Goal: Task Accomplishment & Management: Manage account settings

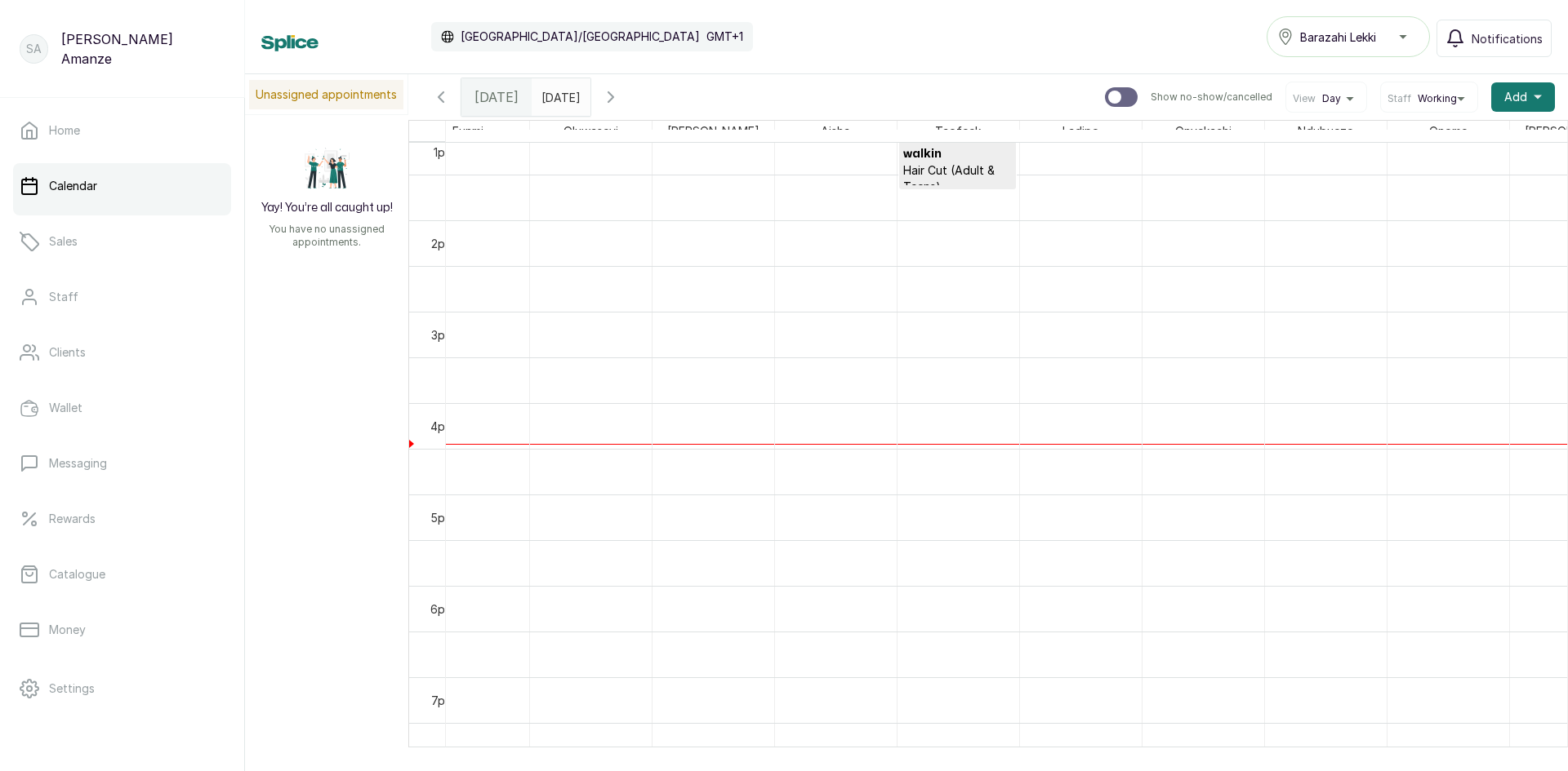
scroll to position [1120, 0]
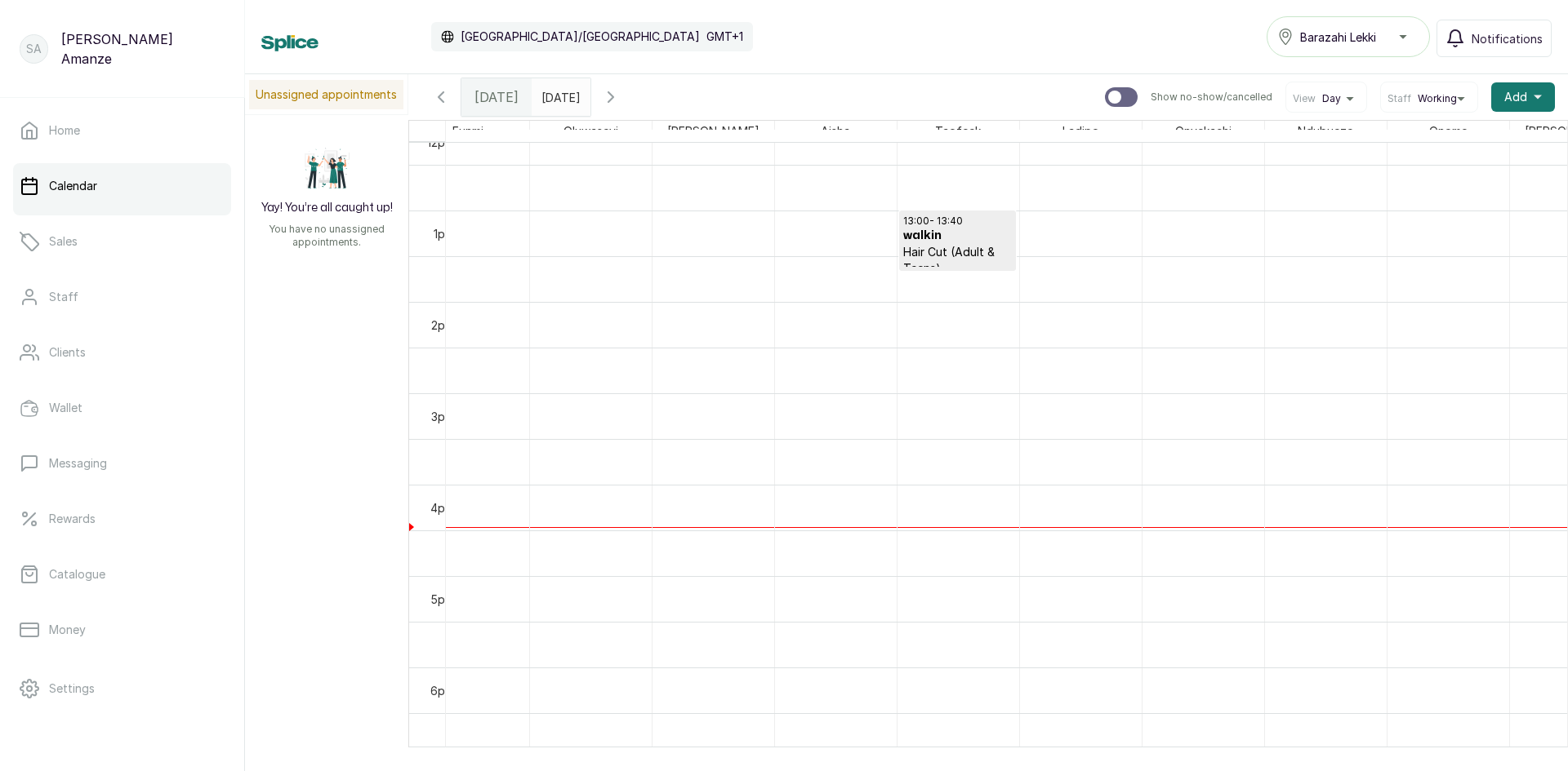
drag, startPoint x: 1078, startPoint y: 749, endPoint x: 888, endPoint y: 772, distance: 191.4
click at [888, 770] on html "SA [PERSON_NAME] Home Calendar Sales Staff Clients Wallet Messaging Rewards Cat…" at bounding box center [784, 386] width 1568 height 771
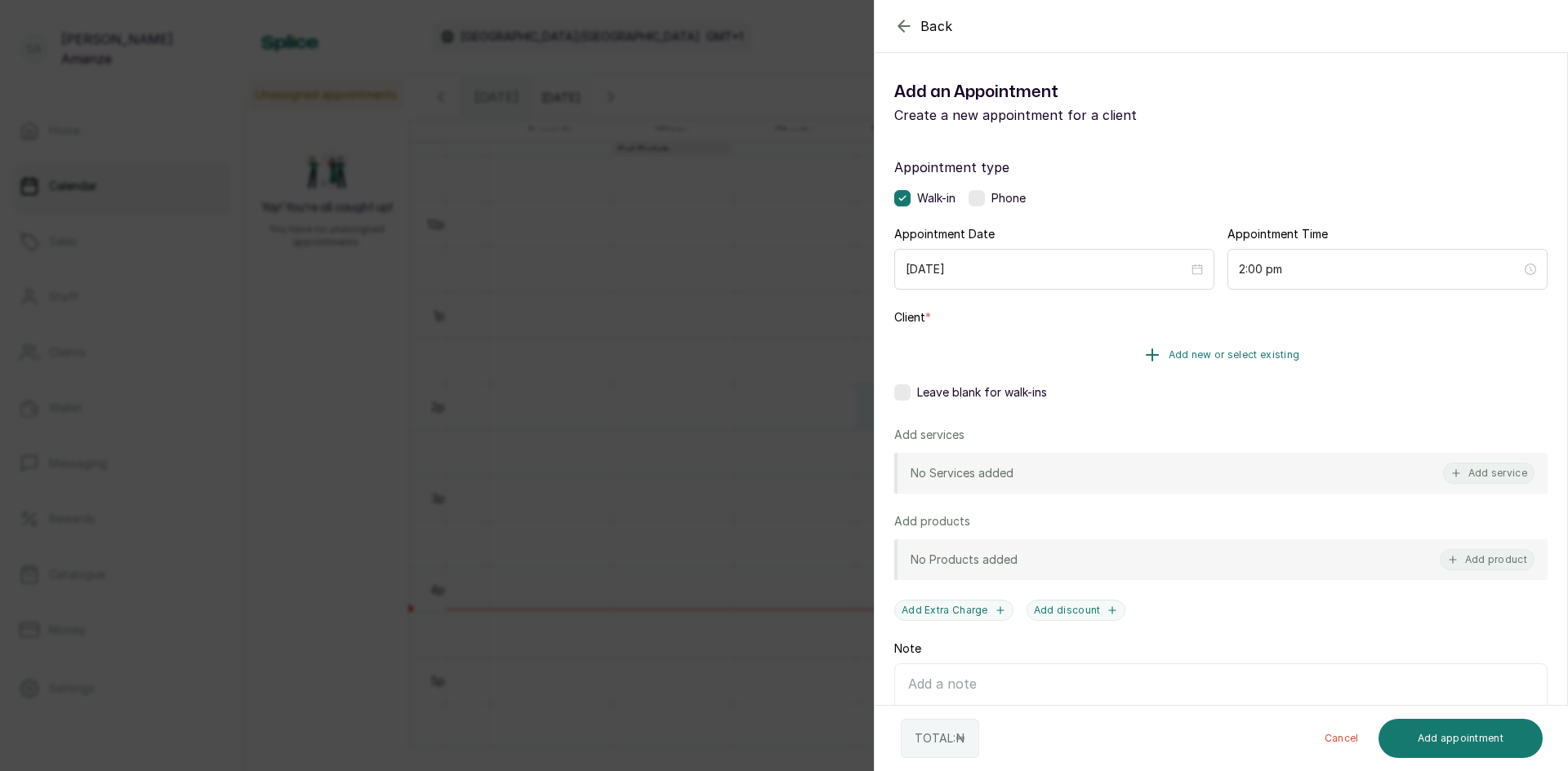
click at [1126, 366] on button "Add new or select existing" at bounding box center [1220, 354] width 653 height 46
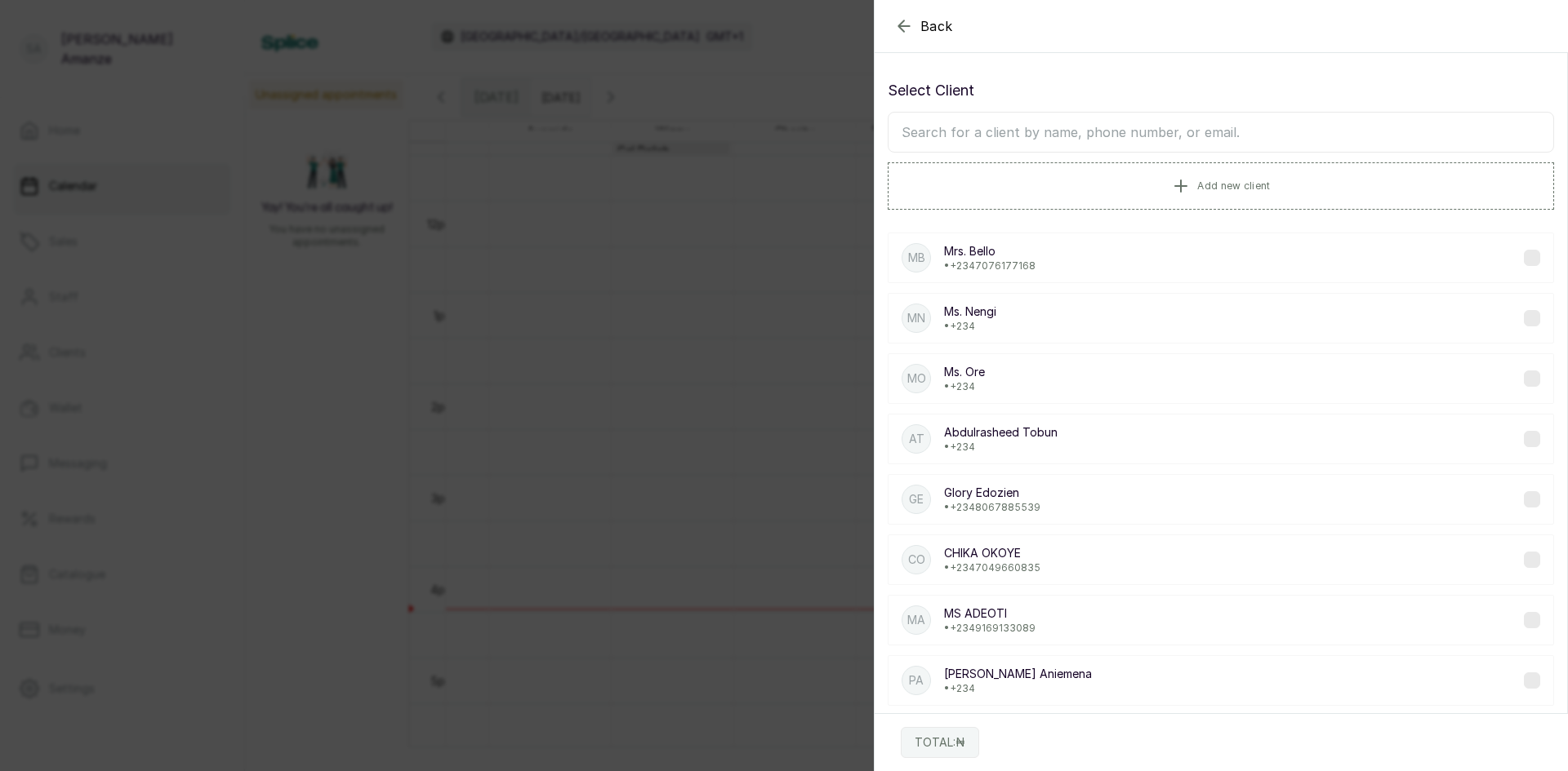
click at [1039, 133] on input "text" at bounding box center [1220, 131] width 666 height 41
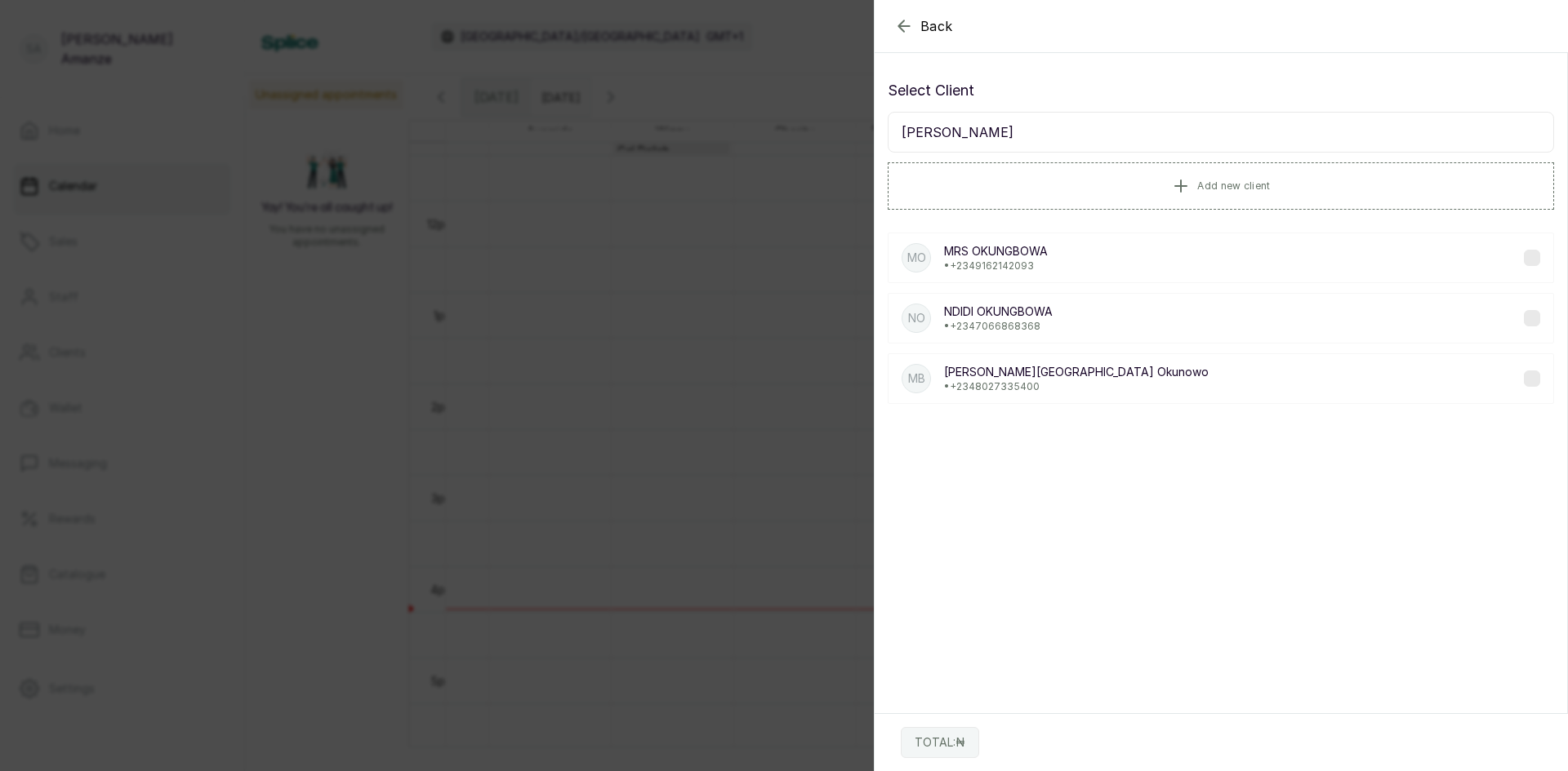
type input "[PERSON_NAME]"
click at [1048, 252] on div "MO [PERSON_NAME] • [PHONE_NUMBER]" at bounding box center [1220, 258] width 666 height 51
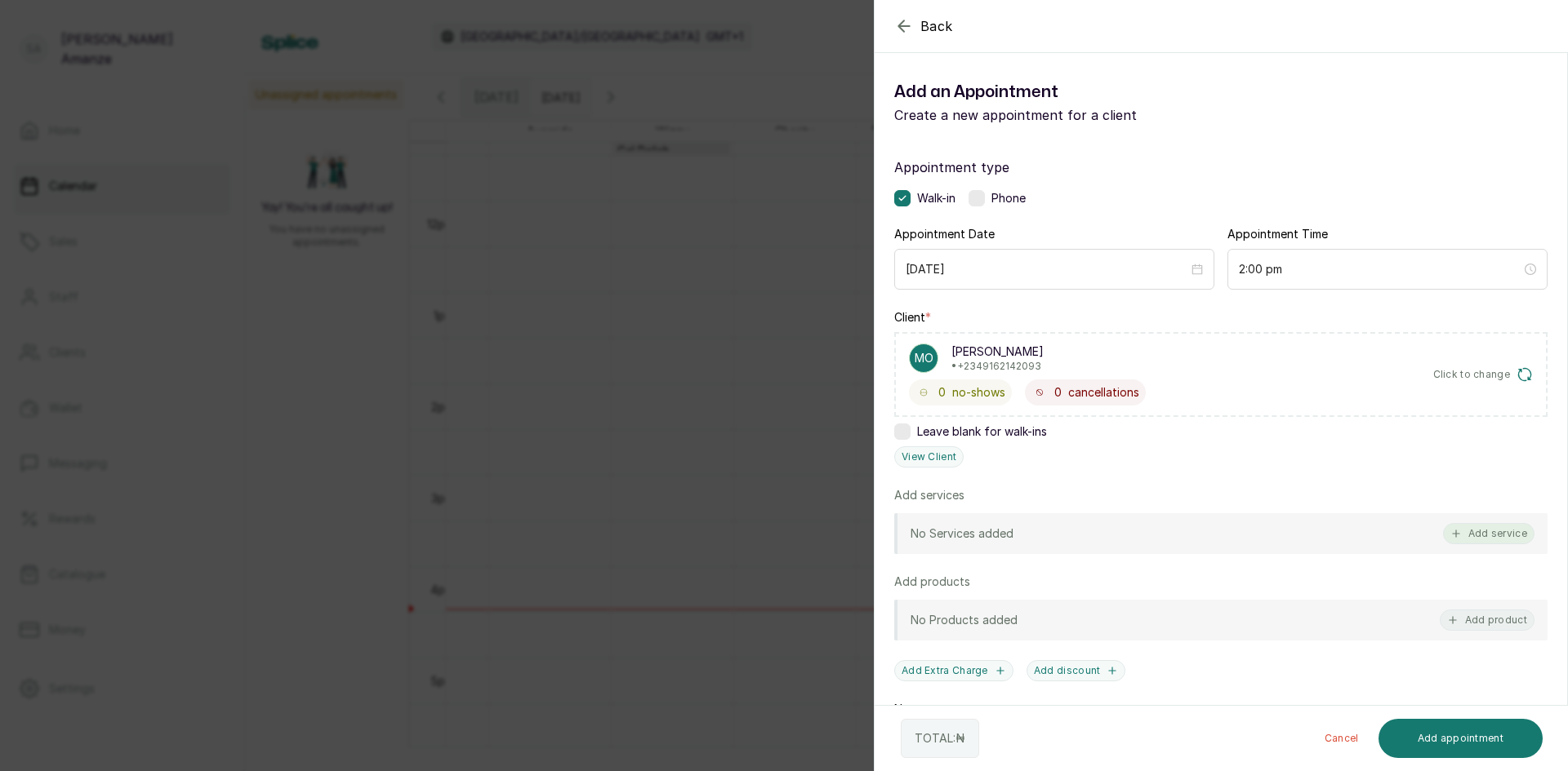
click at [1466, 536] on button "Add service" at bounding box center [1488, 533] width 92 height 22
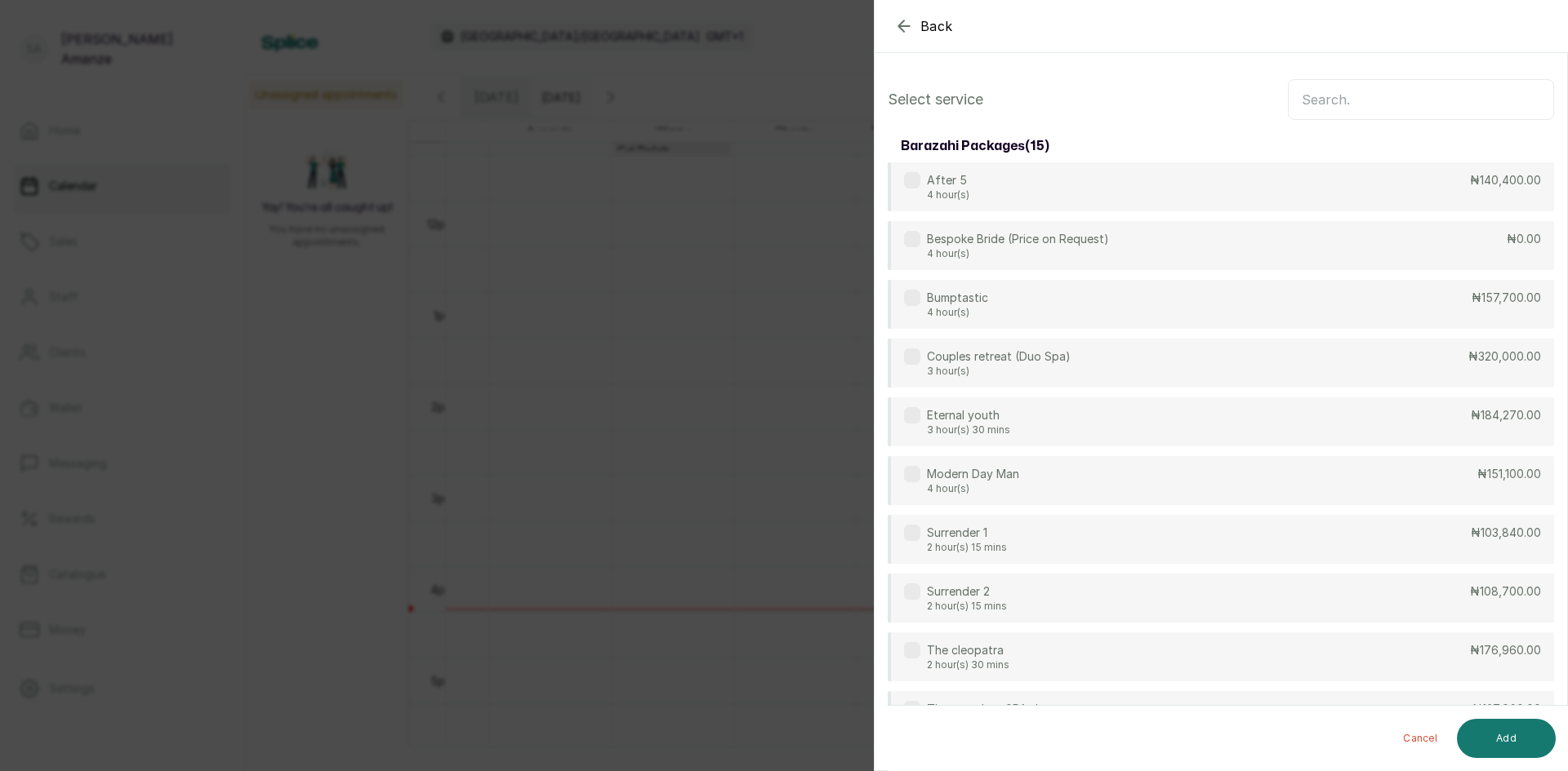
click at [1344, 86] on input "text" at bounding box center [1421, 99] width 266 height 41
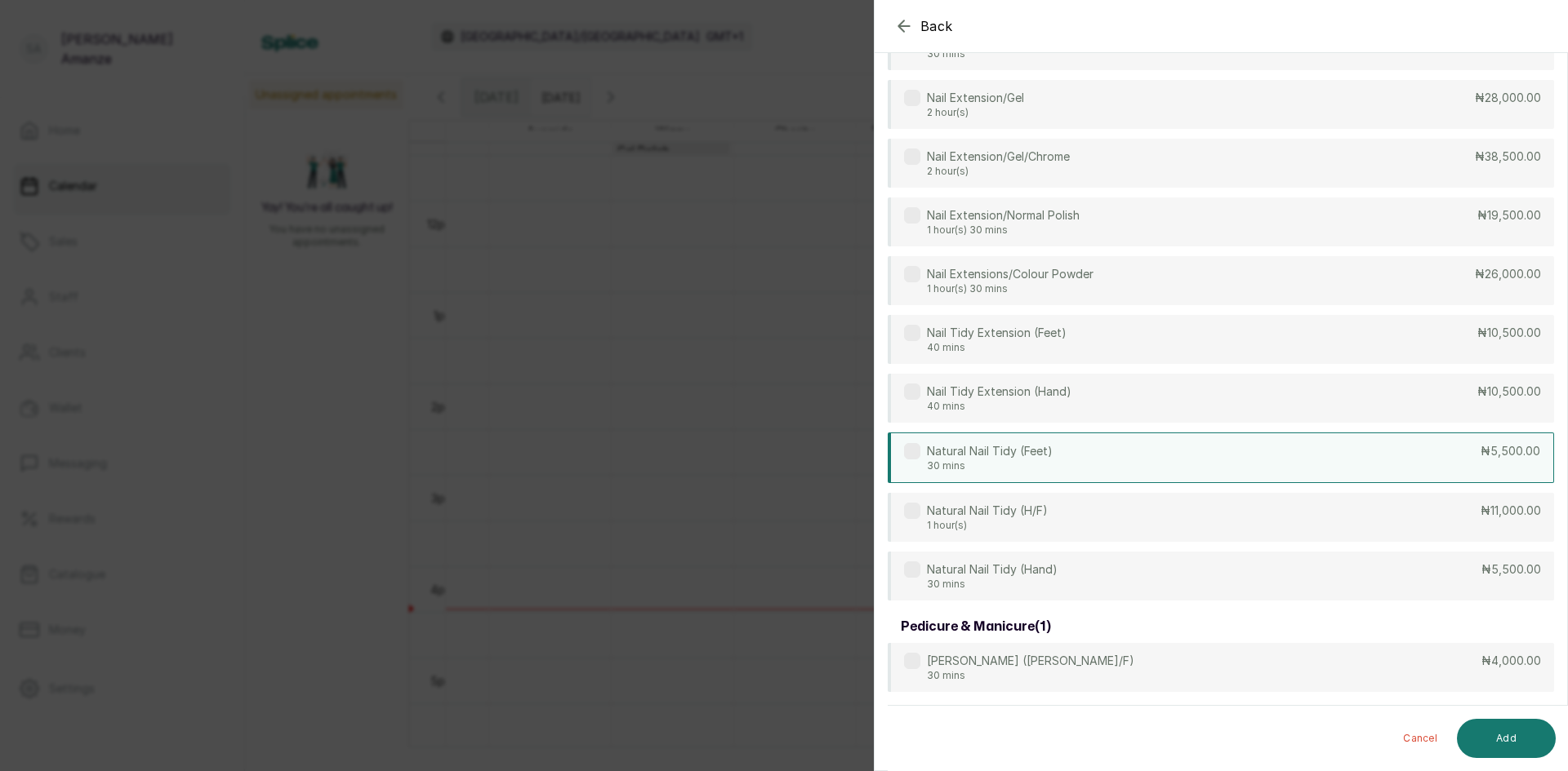
click at [1106, 447] on div "Natural Nail Tidy (Feet) 30 mins ₦5,500.00" at bounding box center [1220, 457] width 666 height 51
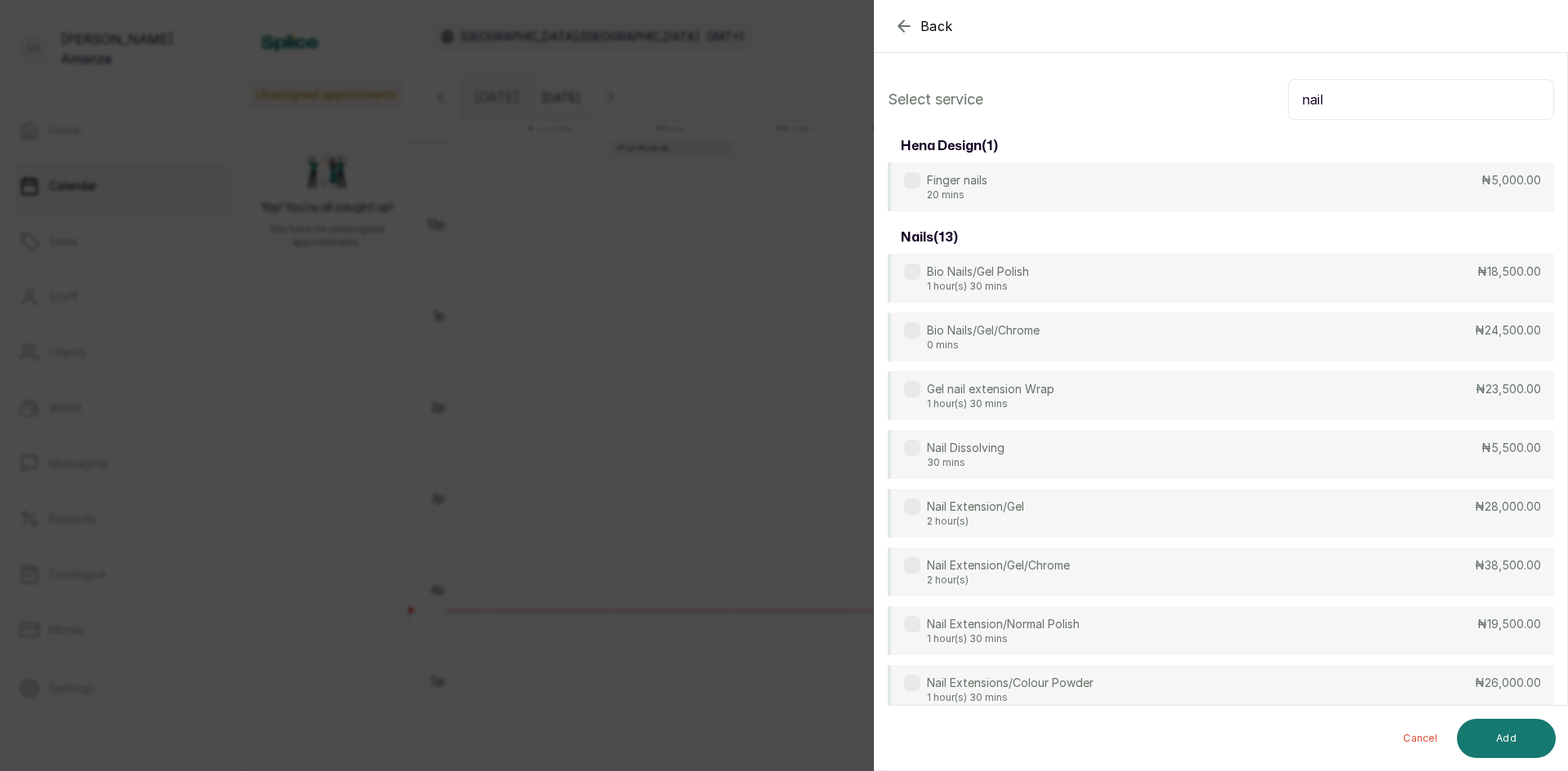
drag, startPoint x: 1354, startPoint y: 93, endPoint x: 1203, endPoint y: 128, distance: 155.0
click at [1203, 128] on div "Select service nail hena design ( 1 ) Finger nails 20 mins ₦5,000.00 nails ( 13…" at bounding box center [1220, 589] width 693 height 1048
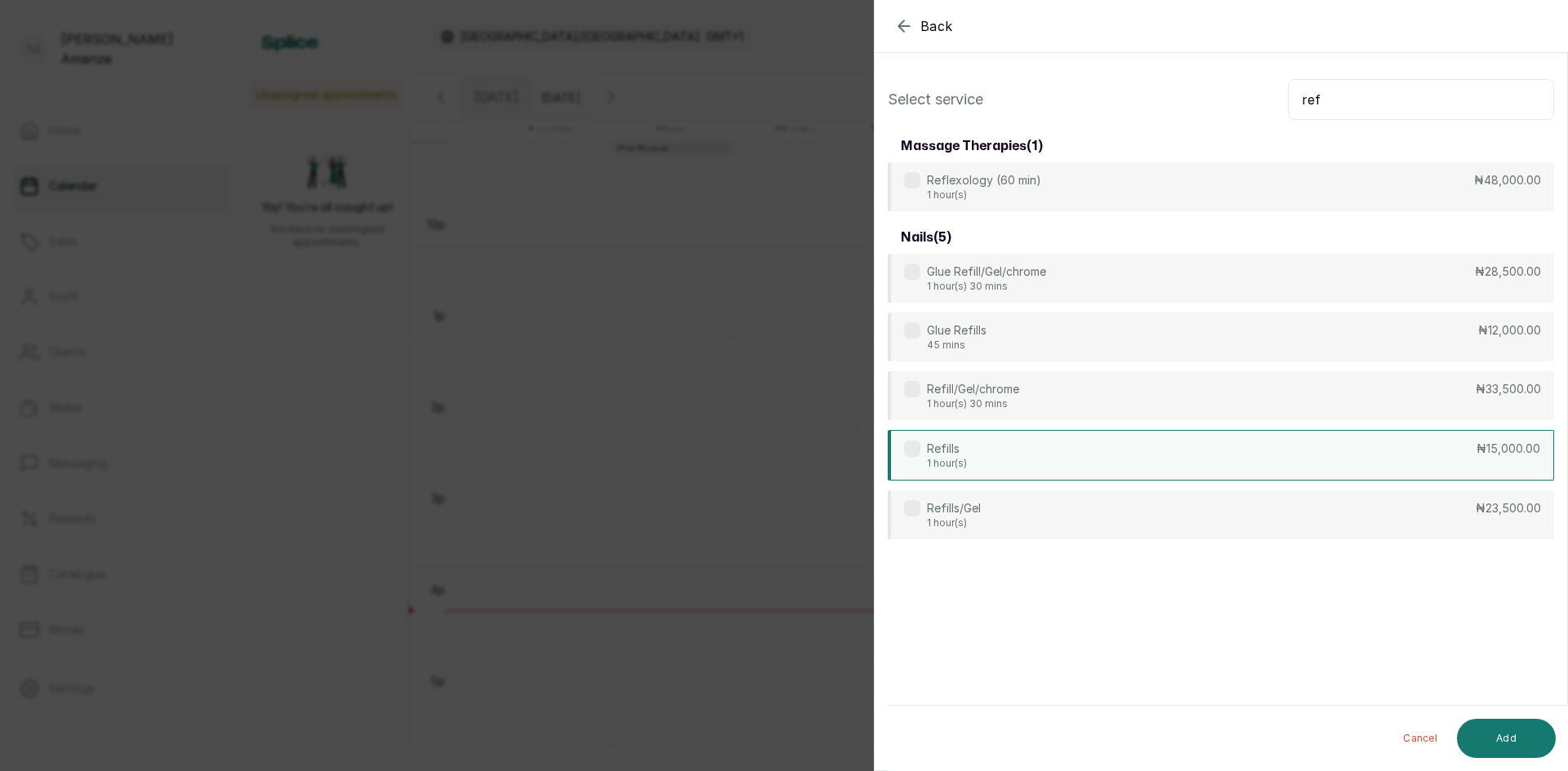
type input "ref"
click at [1032, 474] on div "Refills 1 hour(s) ₦15,000.00" at bounding box center [1220, 456] width 666 height 51
click at [1487, 743] on button "Add" at bounding box center [1506, 738] width 99 height 39
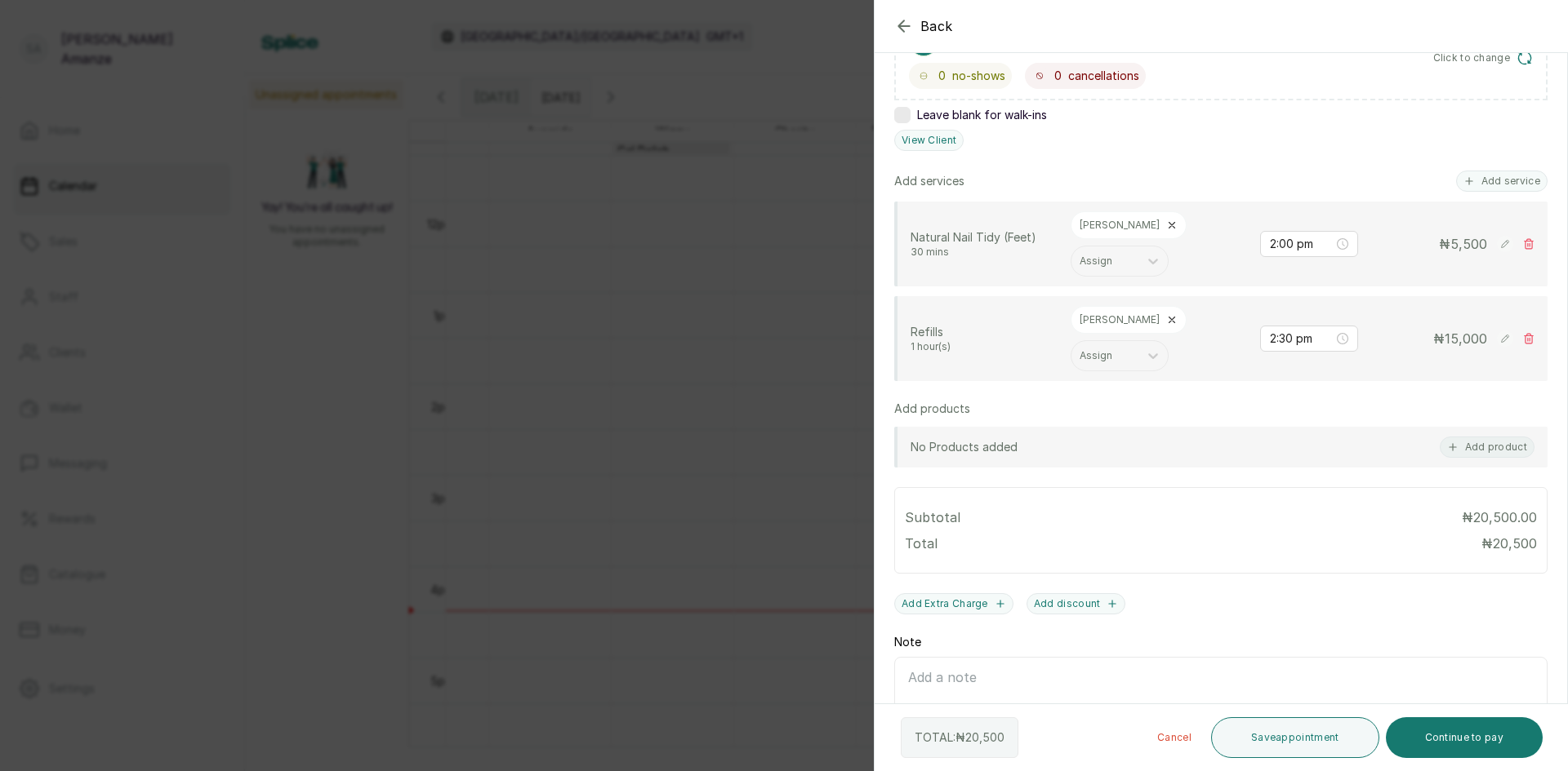
scroll to position [402, 0]
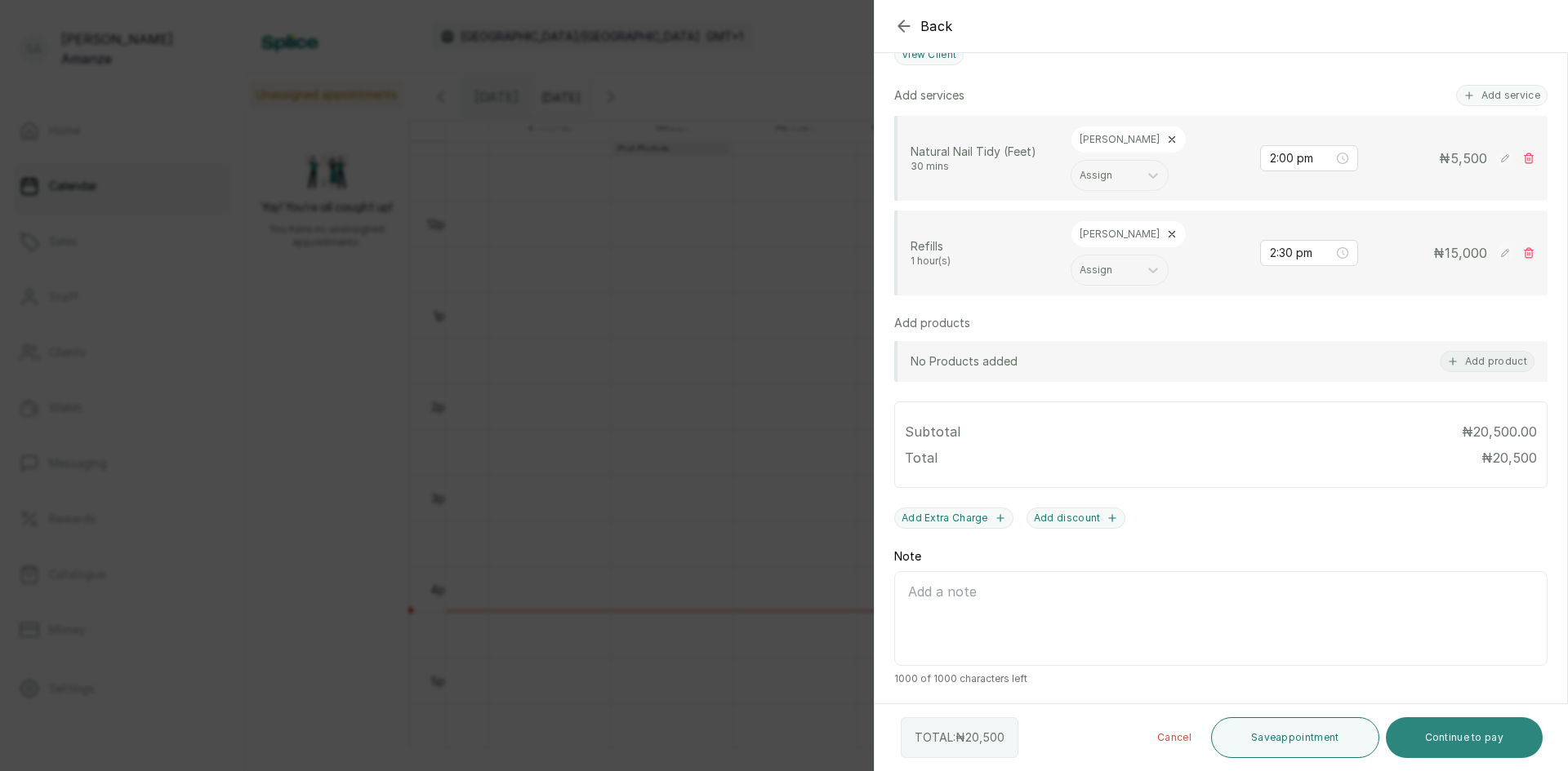
click at [1454, 723] on button "Continue to pay" at bounding box center [1464, 737] width 157 height 41
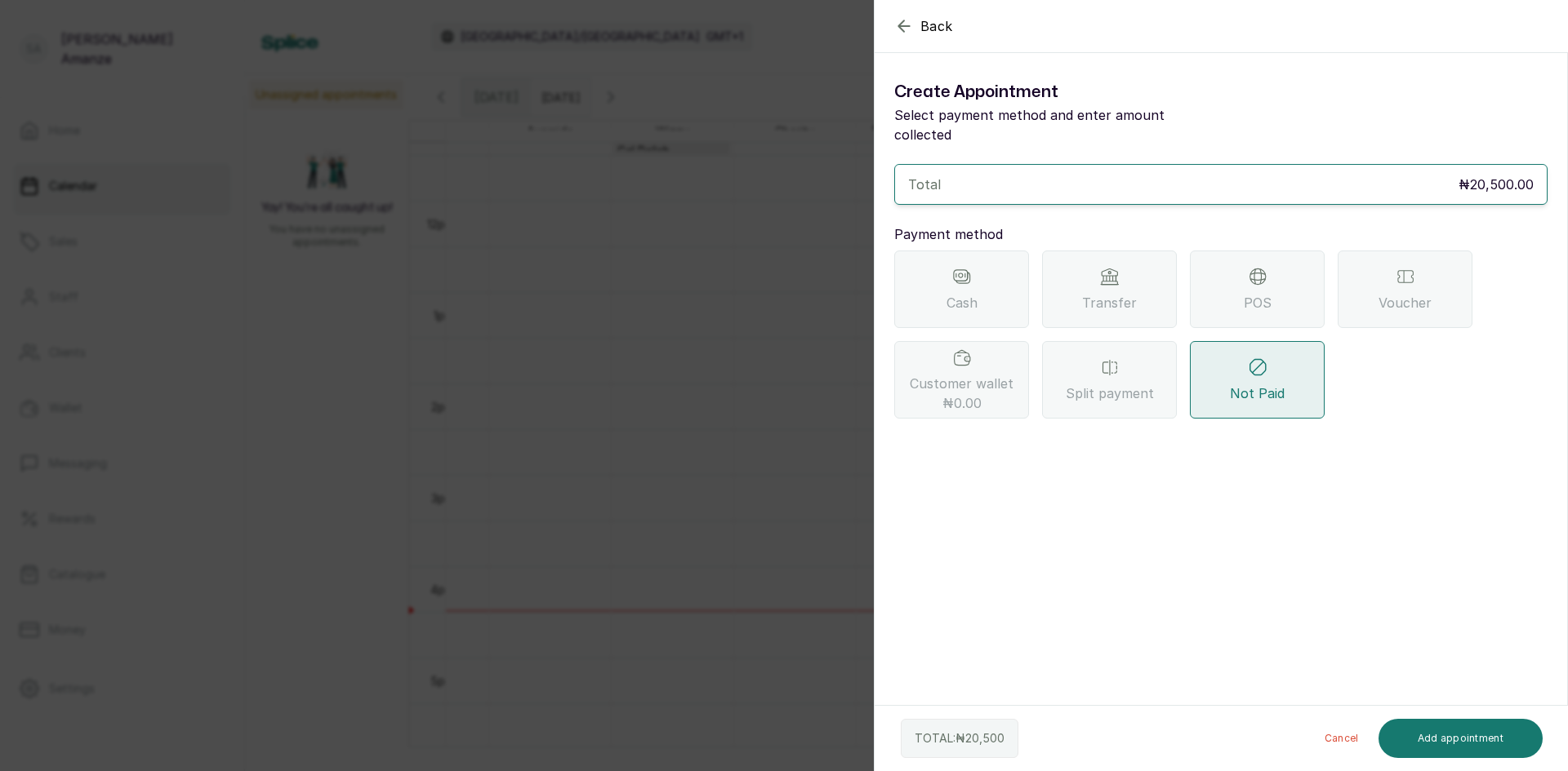
click at [1264, 267] on icon at bounding box center [1258, 277] width 20 height 20
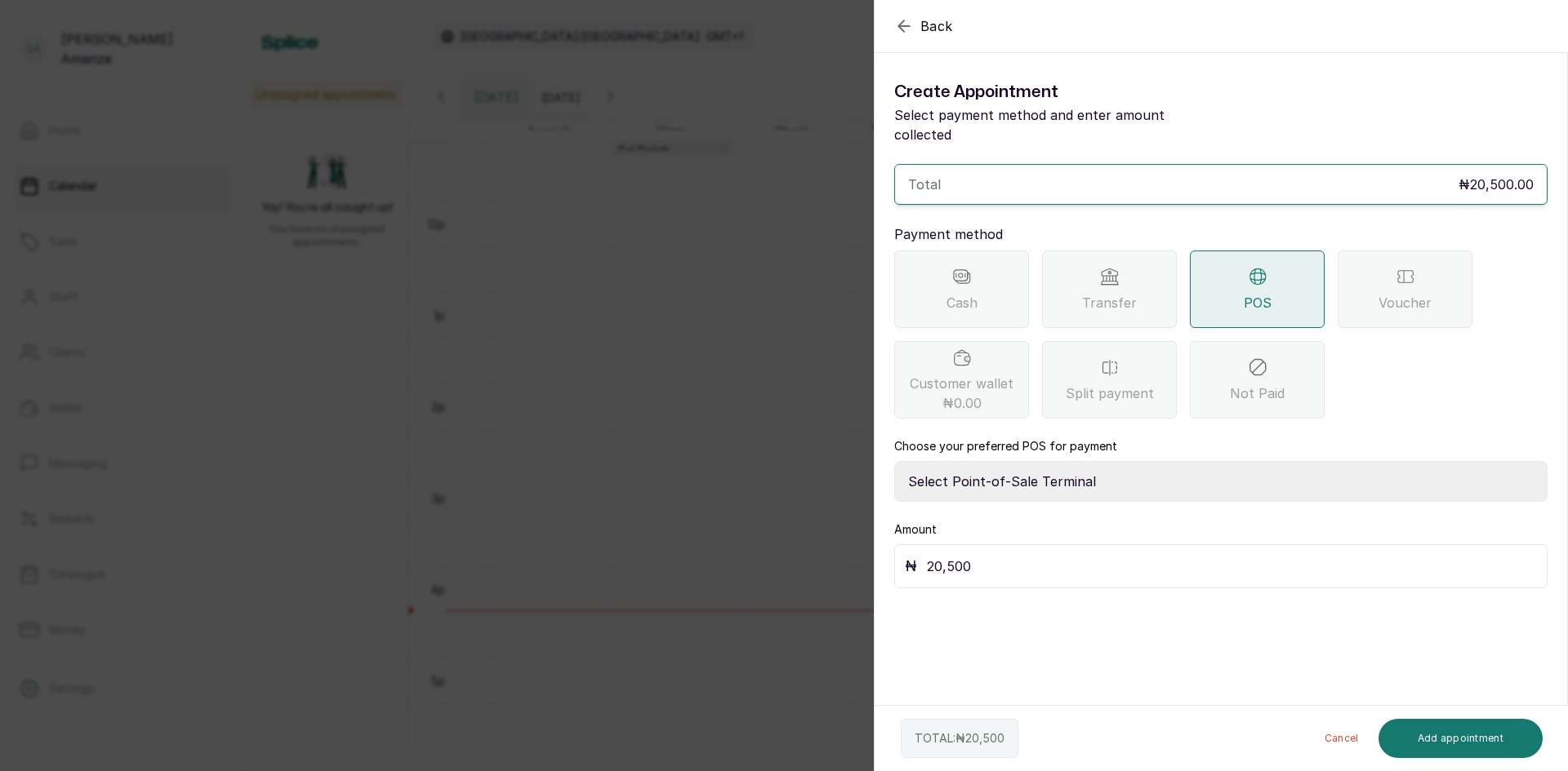
click at [941, 462] on select "Select Point-of-Sale Terminal [GEOGRAPHIC_DATA] POS Paystack-Titan Access POS A…" at bounding box center [1220, 481] width 653 height 41
select select "167b6f8a-d5d1-4786-a93b-04c747e16f1a"
click at [894, 461] on select "Select Point-of-Sale Terminal [GEOGRAPHIC_DATA] POS Paystack-Titan Access POS A…" at bounding box center [1220, 481] width 653 height 41
click at [1452, 736] on button "Add appointment" at bounding box center [1461, 738] width 165 height 39
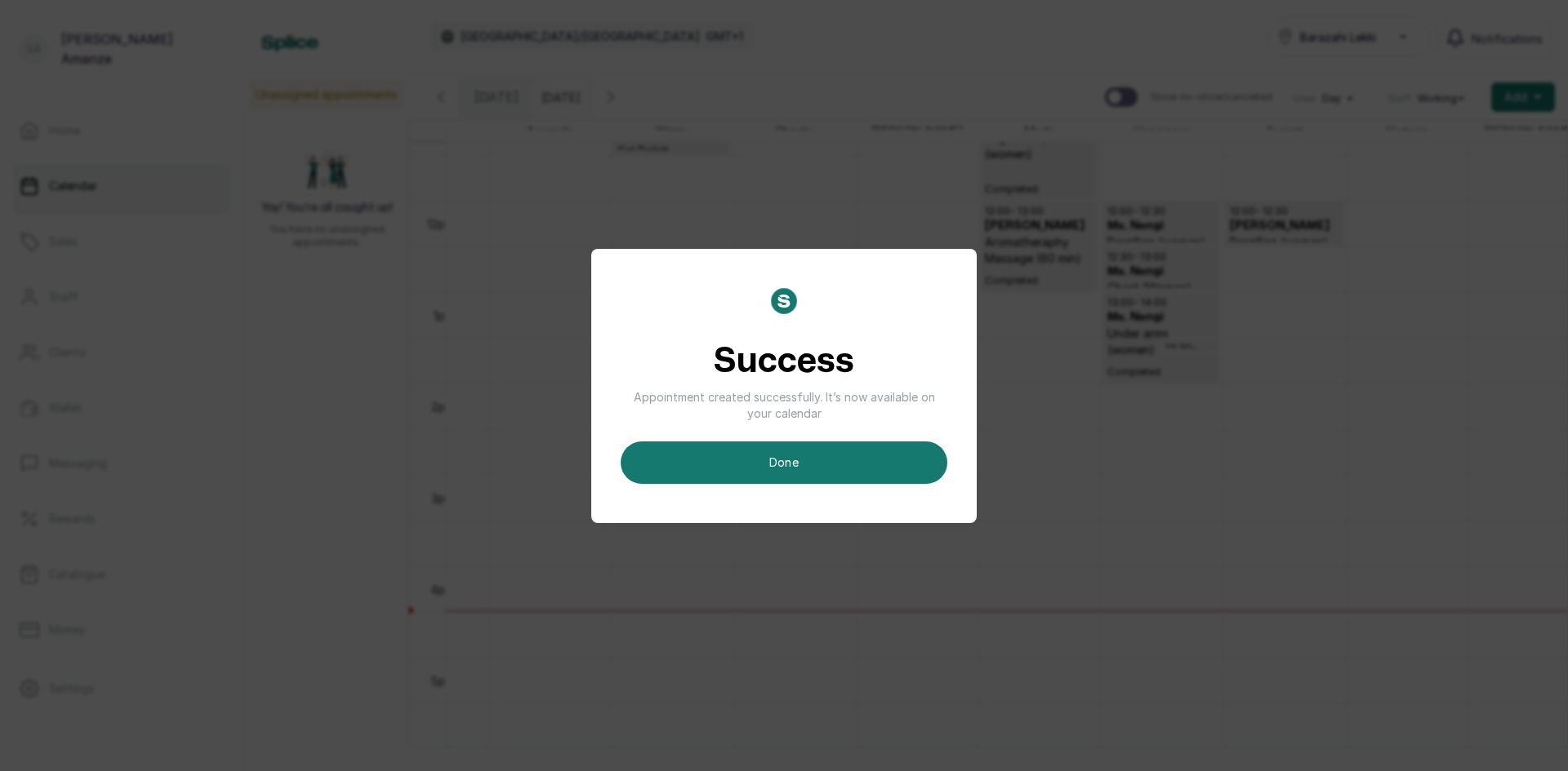
drag, startPoint x: 806, startPoint y: 465, endPoint x: 799, endPoint y: 474, distance: 11.4
click at [801, 474] on button "done" at bounding box center [784, 462] width 327 height 42
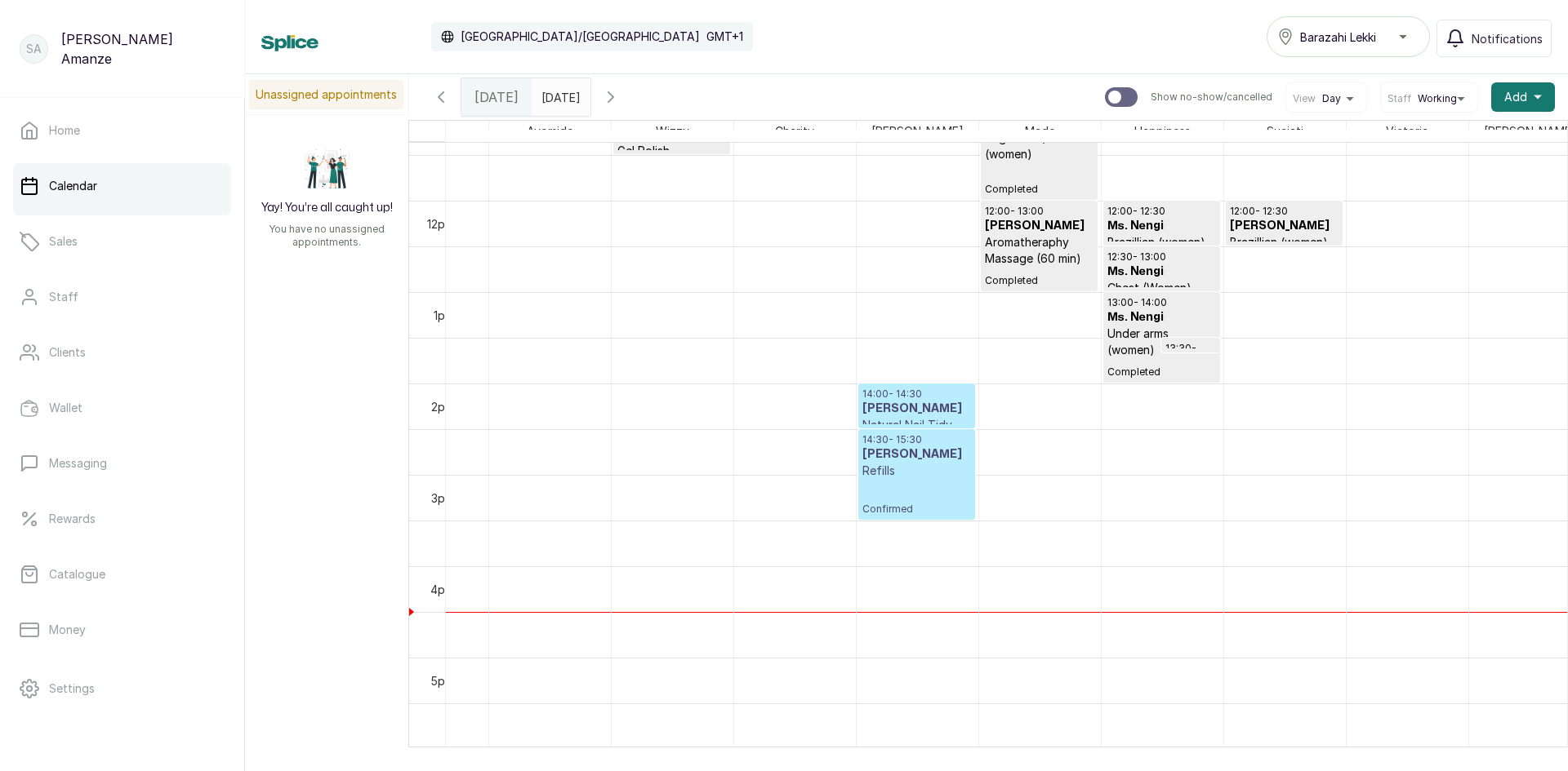
click at [918, 449] on h3 "[PERSON_NAME]" at bounding box center [917, 454] width 109 height 16
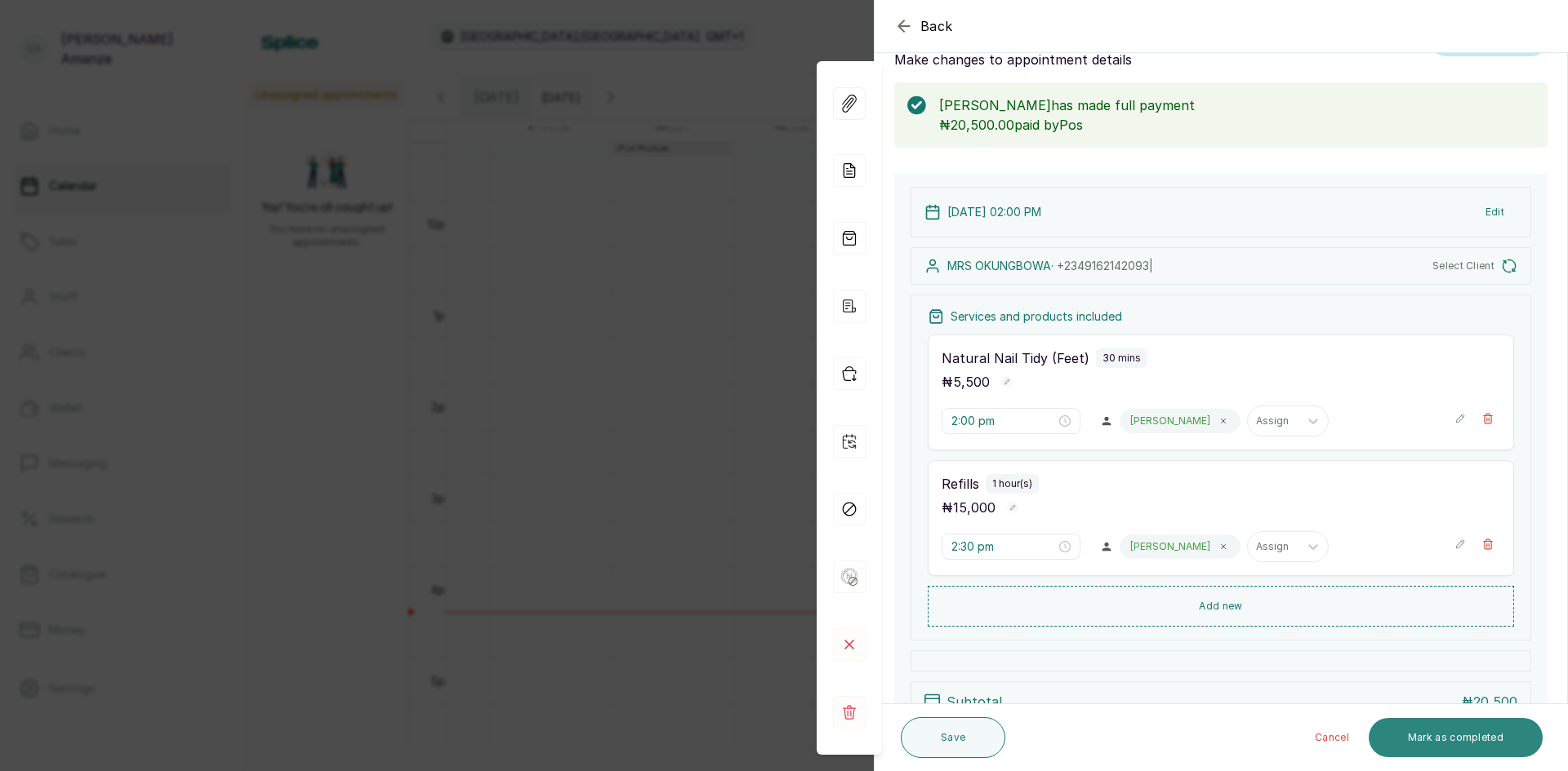
scroll to position [81, 0]
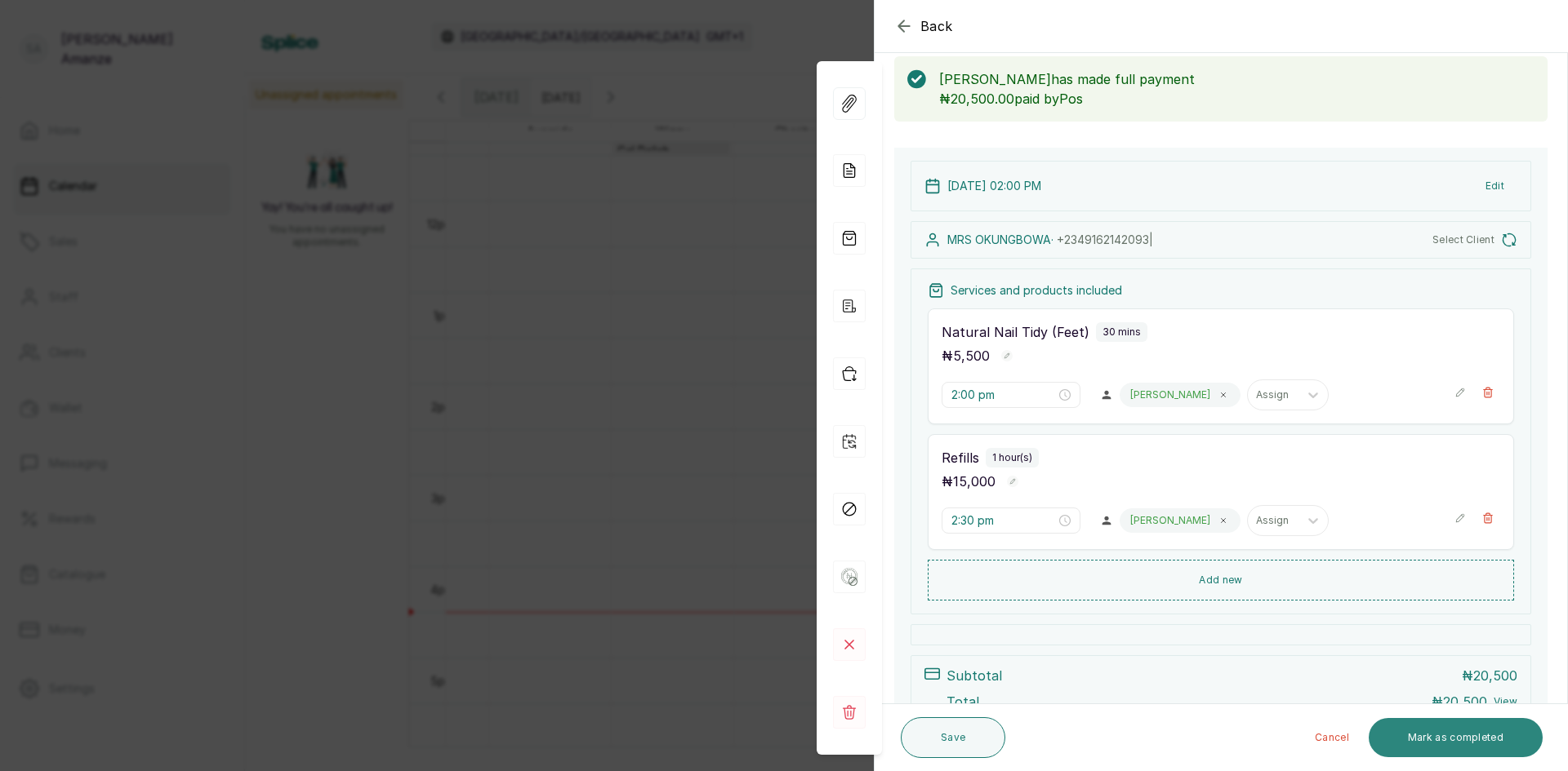
click at [1471, 745] on button "Mark as completed" at bounding box center [1455, 737] width 174 height 39
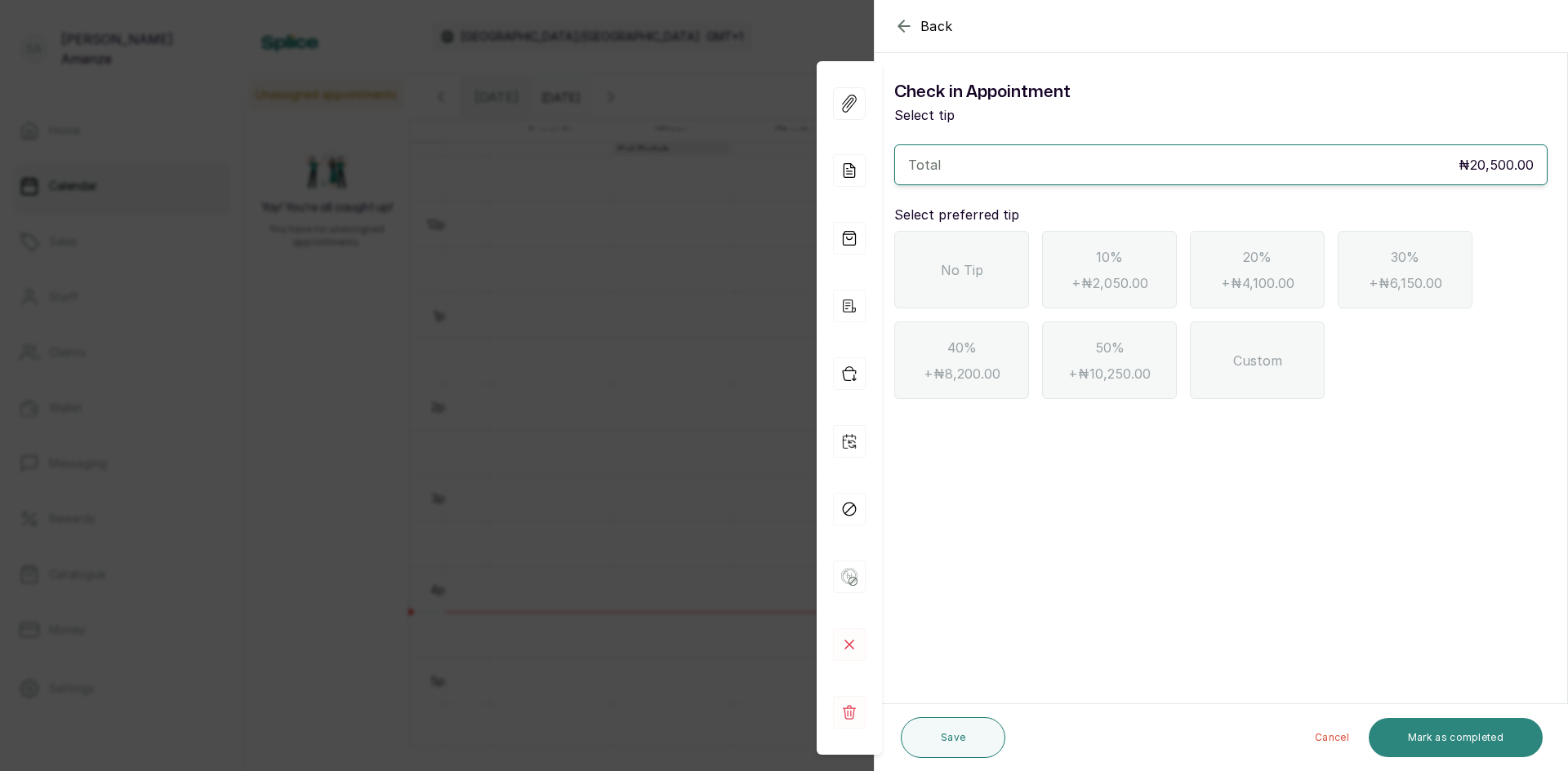
scroll to position [0, 0]
click at [981, 293] on div "No Tip" at bounding box center [962, 270] width 135 height 78
click at [1455, 731] on button "Mark as completed" at bounding box center [1455, 737] width 174 height 39
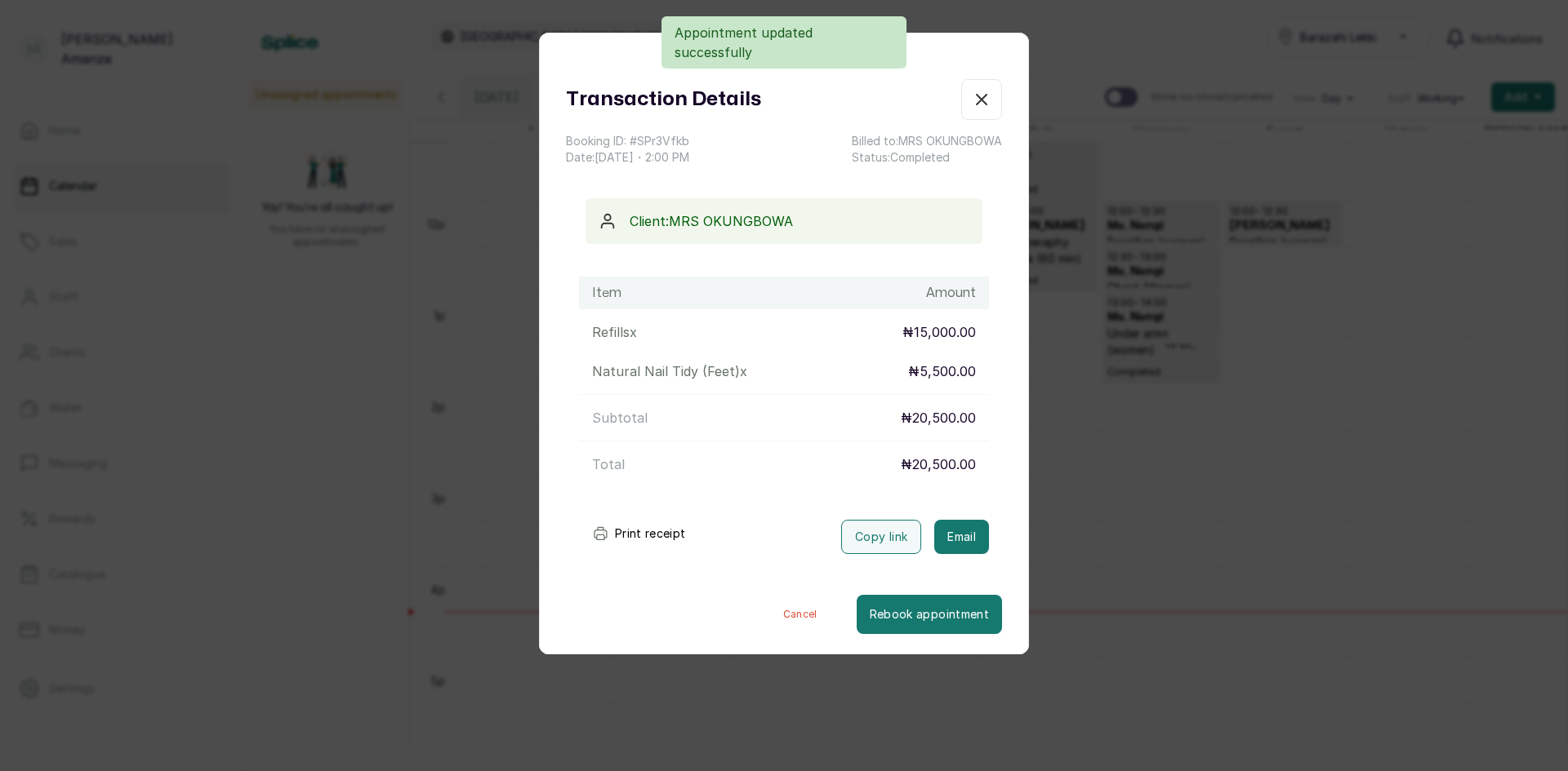
click at [972, 99] on icon "button" at bounding box center [982, 99] width 20 height 20
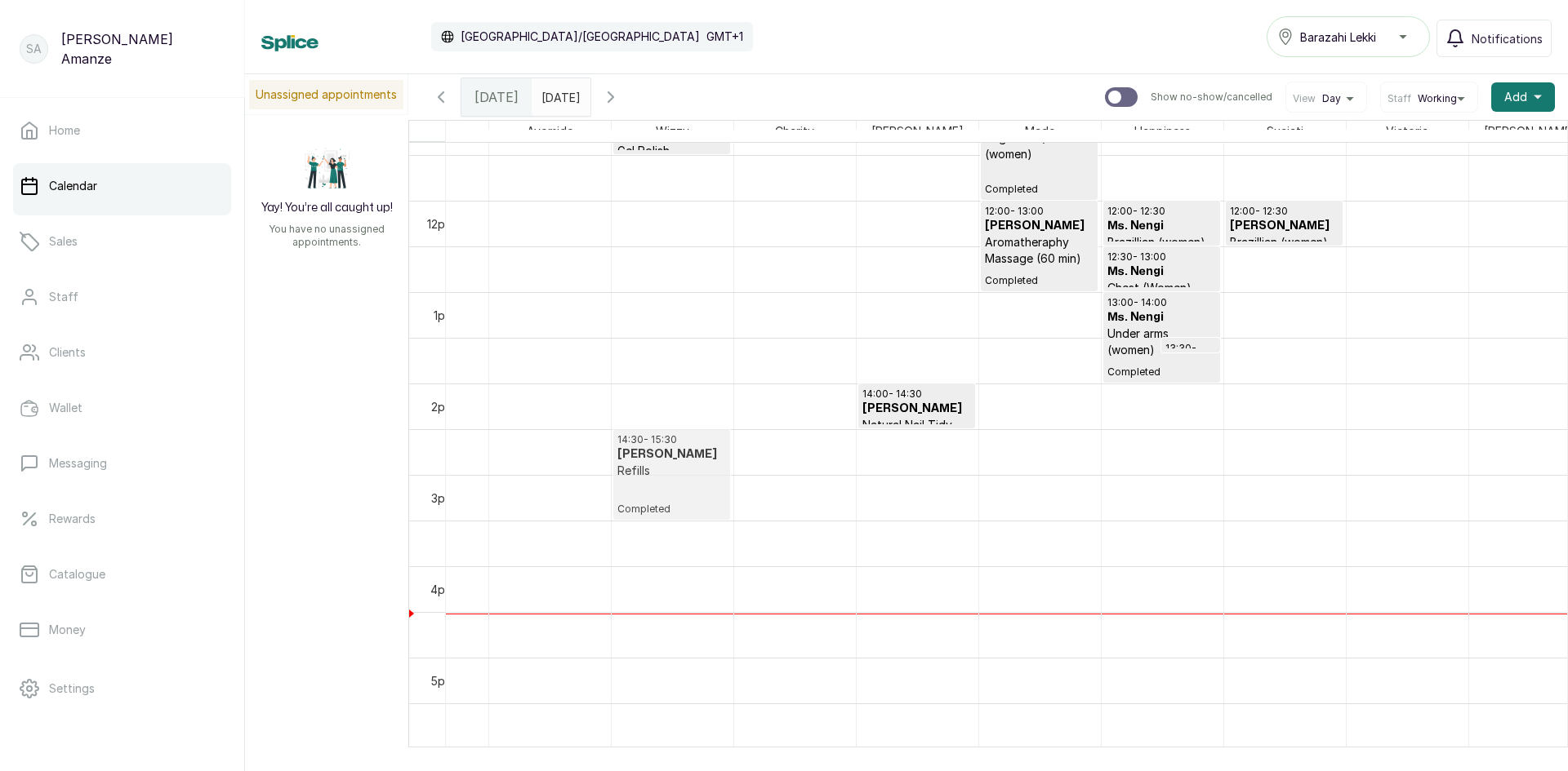
drag, startPoint x: 899, startPoint y: 489, endPoint x: 702, endPoint y: 494, distance: 197.1
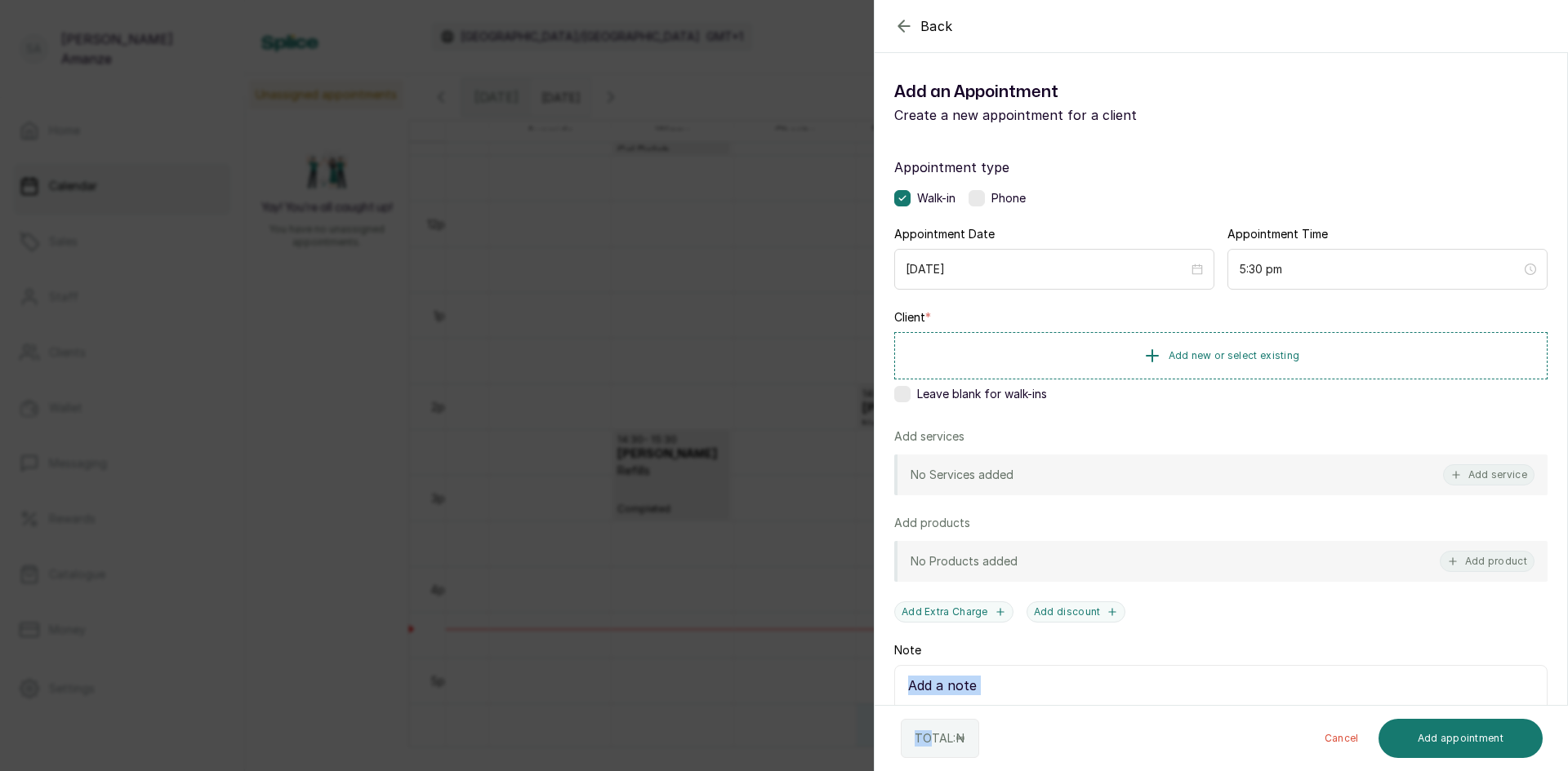
drag, startPoint x: 923, startPoint y: 671, endPoint x: 931, endPoint y: 722, distance: 51.6
click at [931, 722] on form "Back Add Appointment Add an Appointment Create a new appointment for a client A…" at bounding box center [1220, 432] width 693 height 733
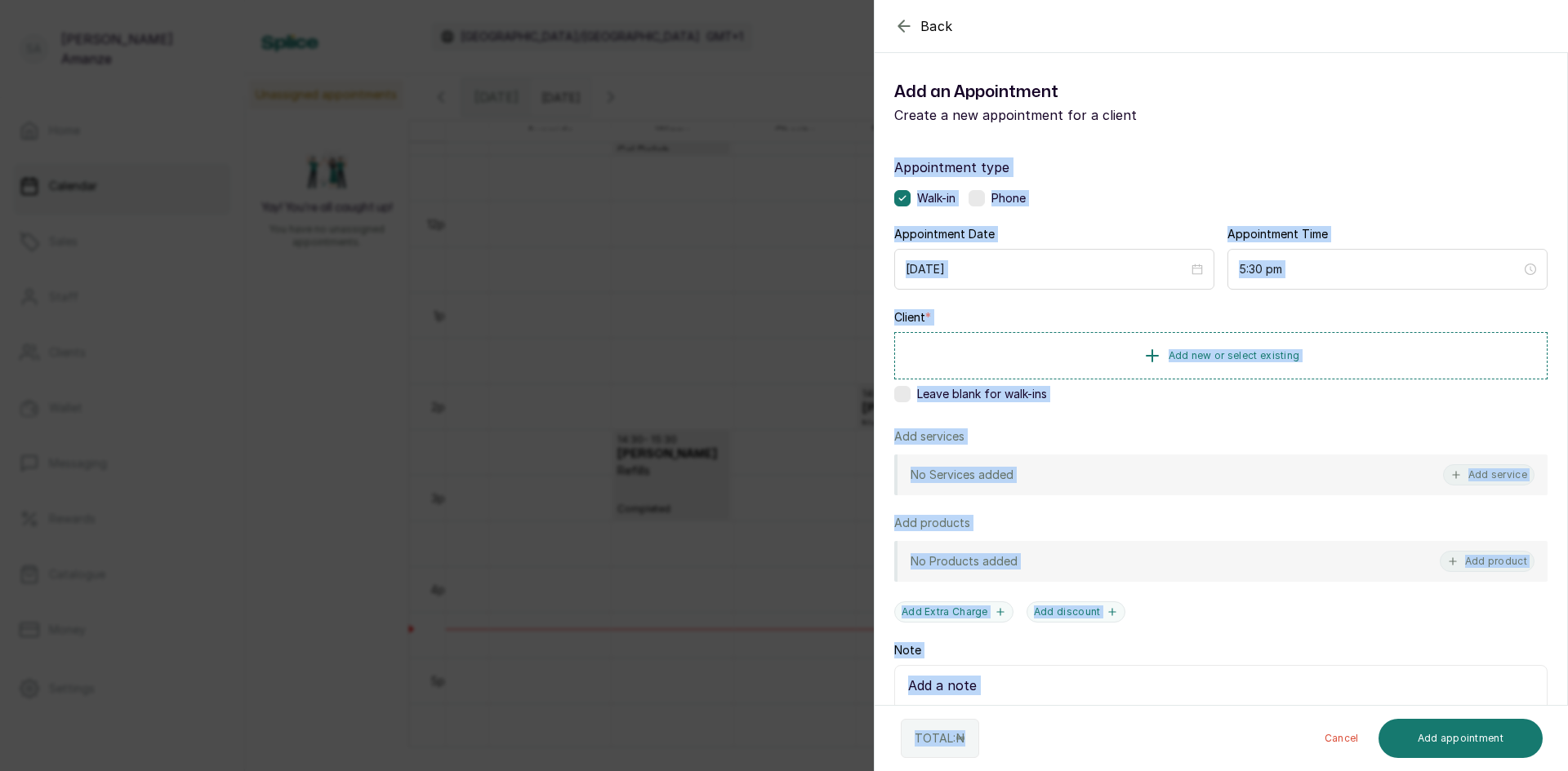
drag, startPoint x: 1085, startPoint y: 707, endPoint x: 834, endPoint y: 761, distance: 256.7
click at [1042, 714] on div "Back Add Appointment Add an Appointment Create a new appointment for a client A…" at bounding box center [784, 386] width 1568 height 771
click at [707, 380] on div "Back Add Appointment Add an Appointment Create a new appointment for a client A…" at bounding box center [784, 386] width 1568 height 771
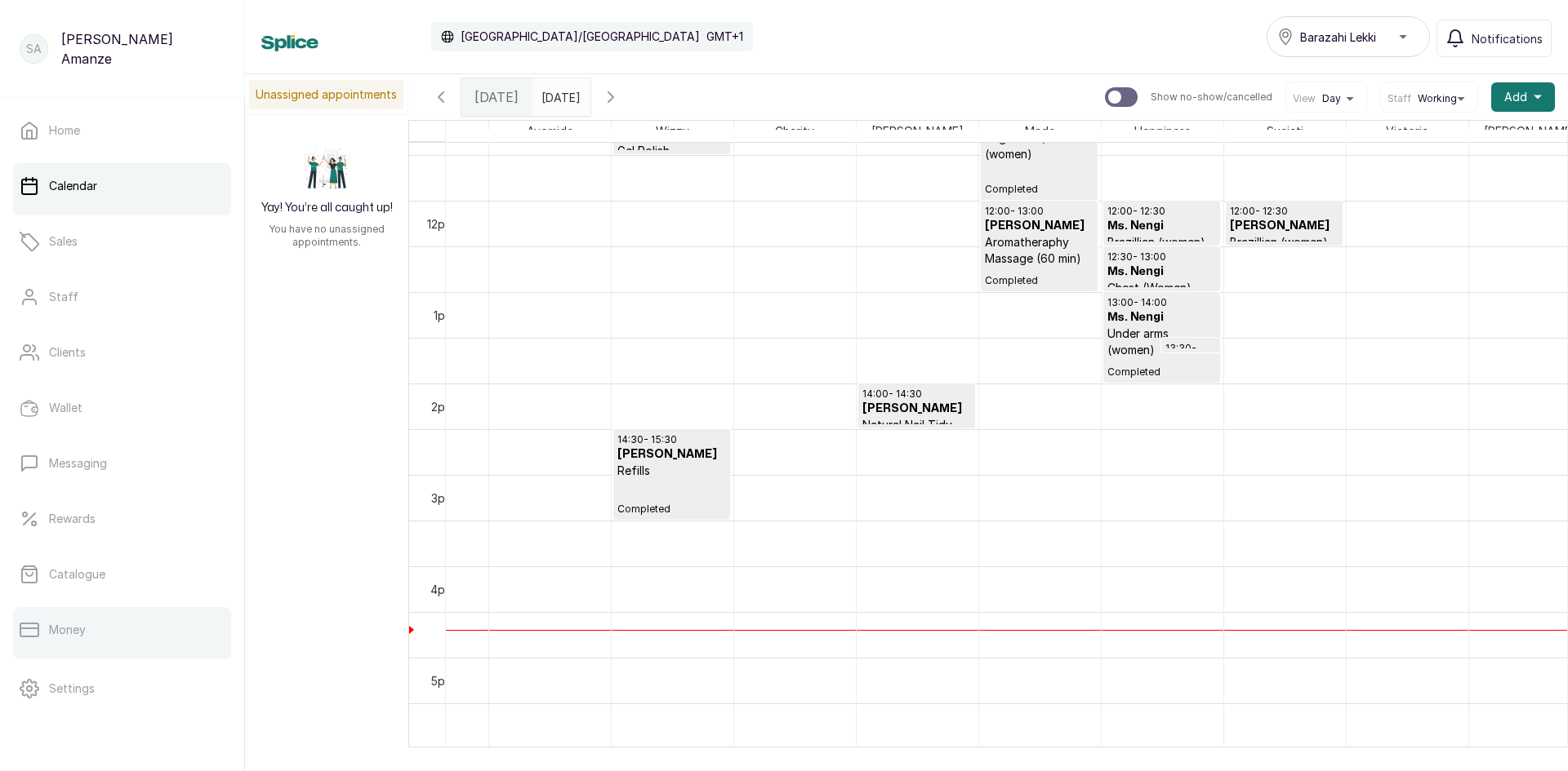
click at [93, 619] on link "Money" at bounding box center [122, 629] width 218 height 46
